Goal: Task Accomplishment & Management: Use online tool/utility

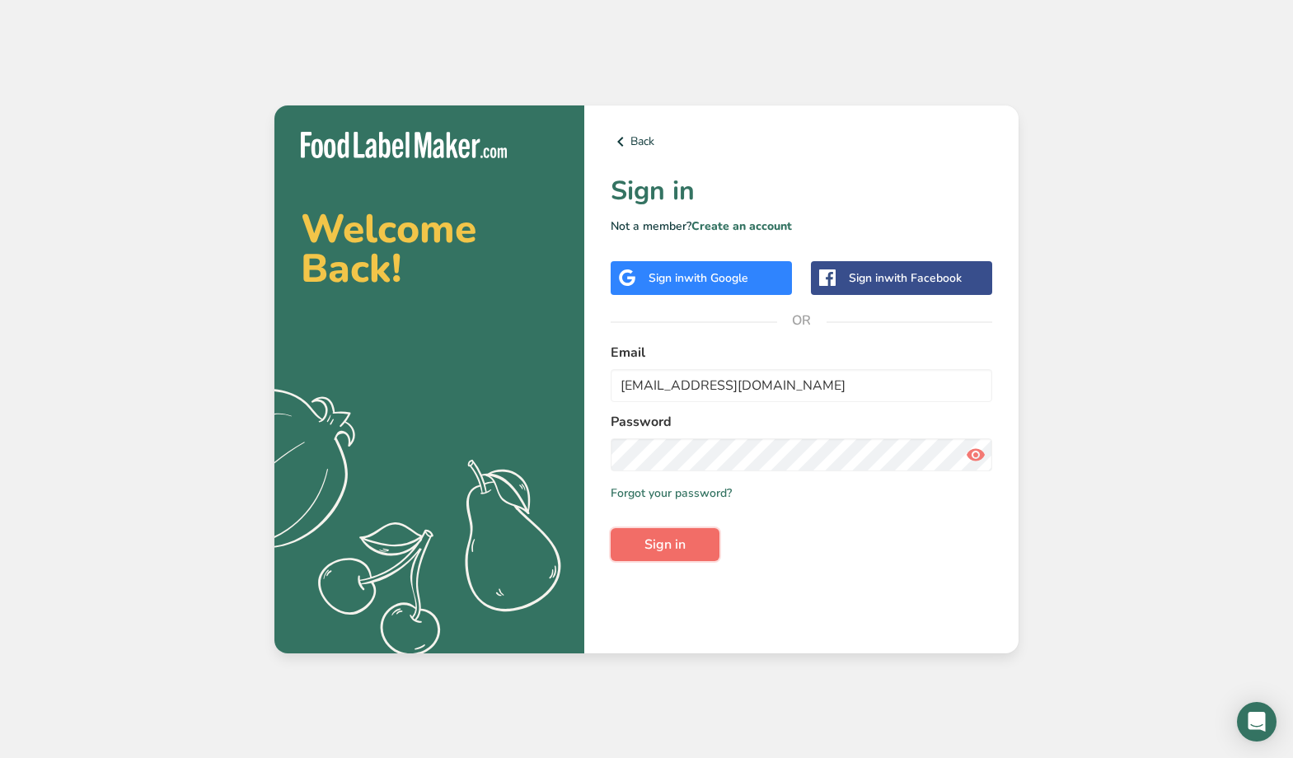
click at [684, 536] on span "Sign in" at bounding box center [664, 545] width 41 height 20
